Goal: Task Accomplishment & Management: Use online tool/utility

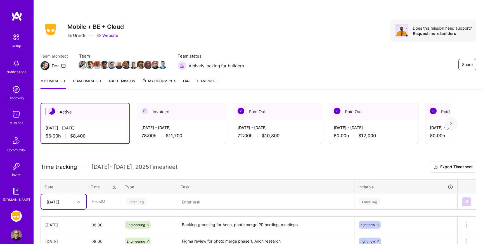
scroll to position [84, 0]
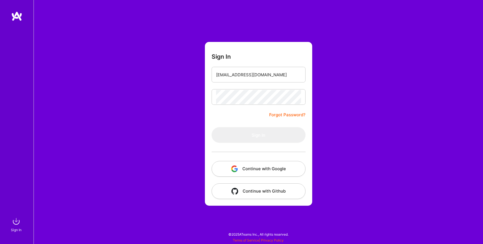
type input "[EMAIL_ADDRESS][DOMAIN_NAME]"
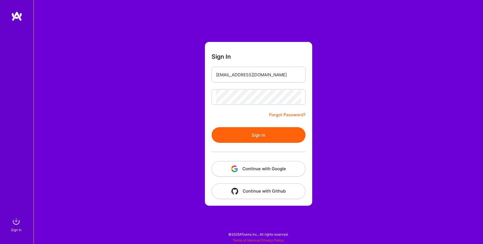
click at [256, 134] on button "Sign In" at bounding box center [259, 135] width 94 height 16
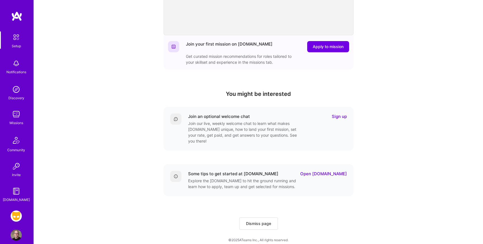
scroll to position [118, 0]
click at [17, 215] on img at bounding box center [16, 216] width 11 height 11
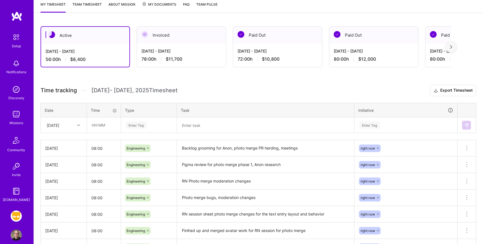
scroll to position [80, 0]
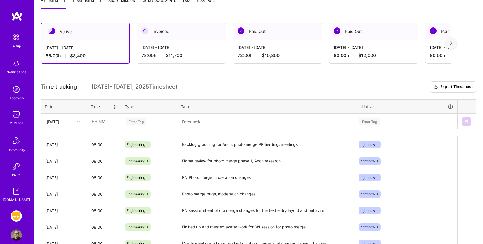
click at [76, 120] on div at bounding box center [79, 121] width 9 height 7
click at [66, 195] on div "[DATE]" at bounding box center [63, 198] width 45 height 10
click at [103, 124] on input "text" at bounding box center [103, 121] width 33 height 15
type input "08:00"
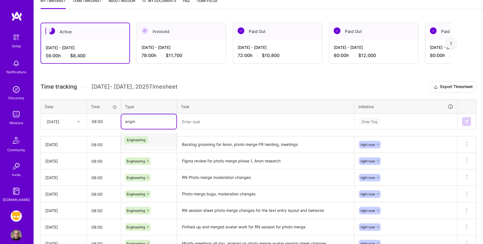
type input "engine"
click at [133, 140] on span "Engineering" at bounding box center [136, 140] width 24 height 8
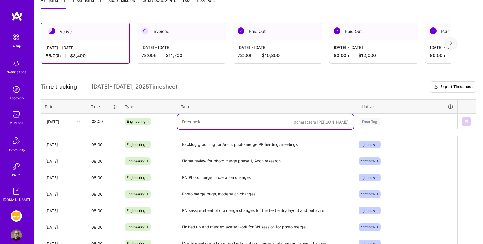
click at [220, 123] on textarea at bounding box center [266, 121] width 176 height 15
type textarea "Anon research, bug bashing photo merge"
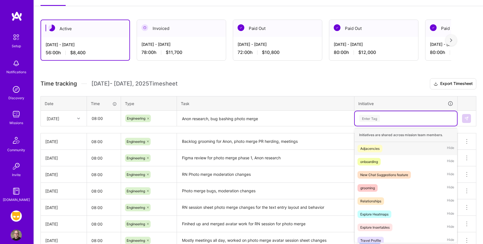
scroll to position [84, 0]
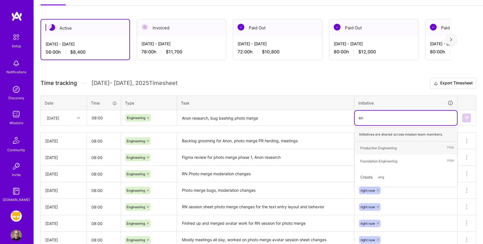
type input "e"
type input "righ"
click at [374, 146] on div "right now" at bounding box center [367, 148] width 15 height 6
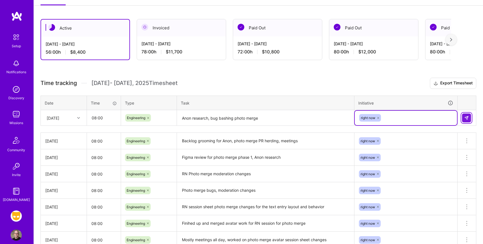
click at [467, 118] on img at bounding box center [466, 118] width 4 height 4
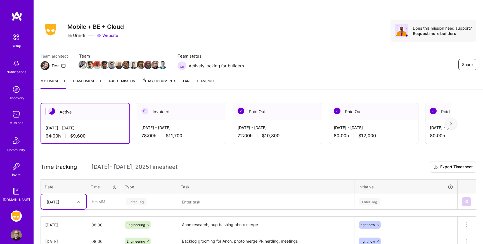
scroll to position [0, 0]
click at [96, 81] on link "Team timesheet" at bounding box center [86, 83] width 29 height 11
